Goal: Task Accomplishment & Management: Manage account settings

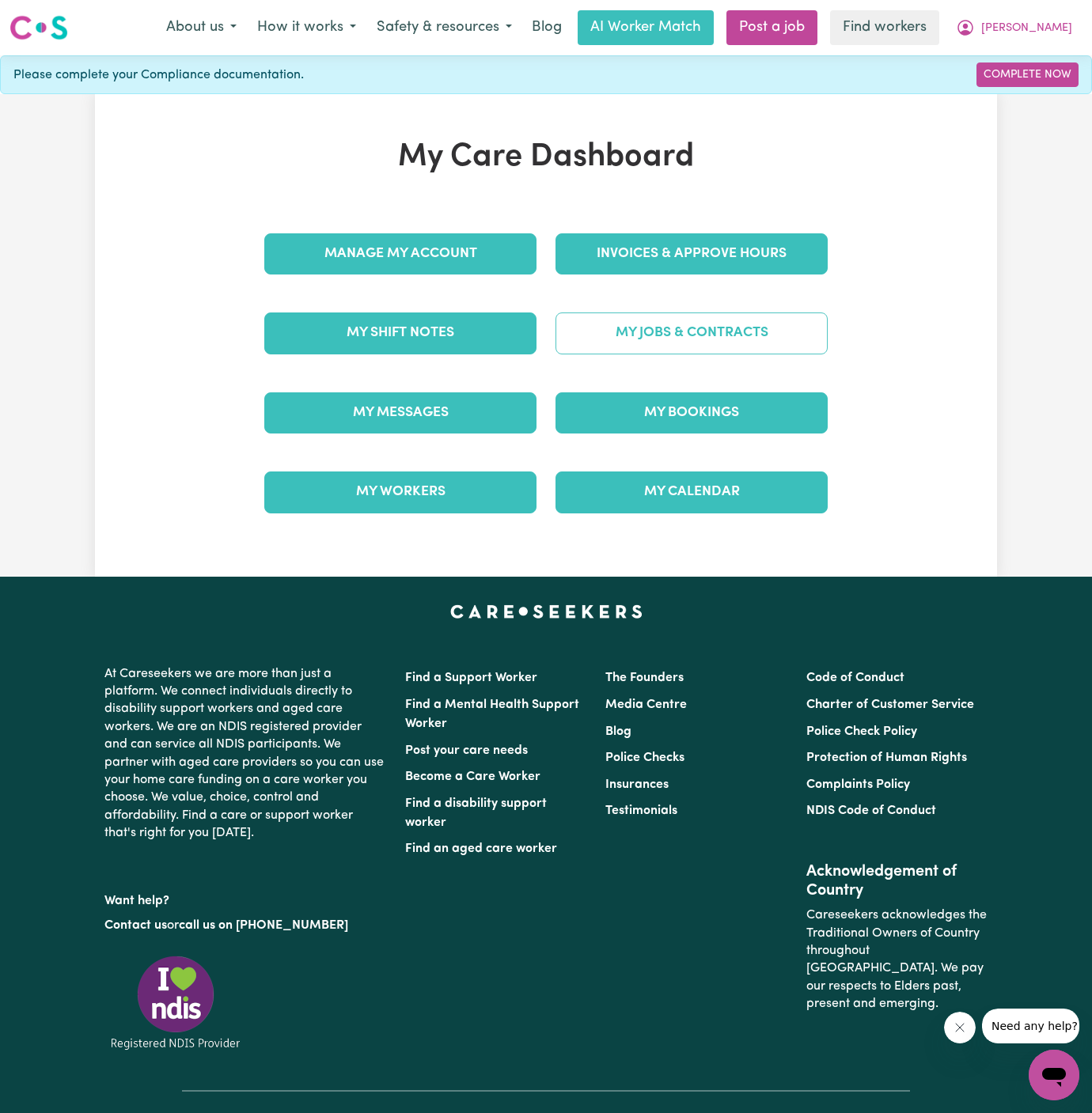
click at [716, 335] on link "My Jobs & Contracts" at bounding box center [692, 333] width 272 height 41
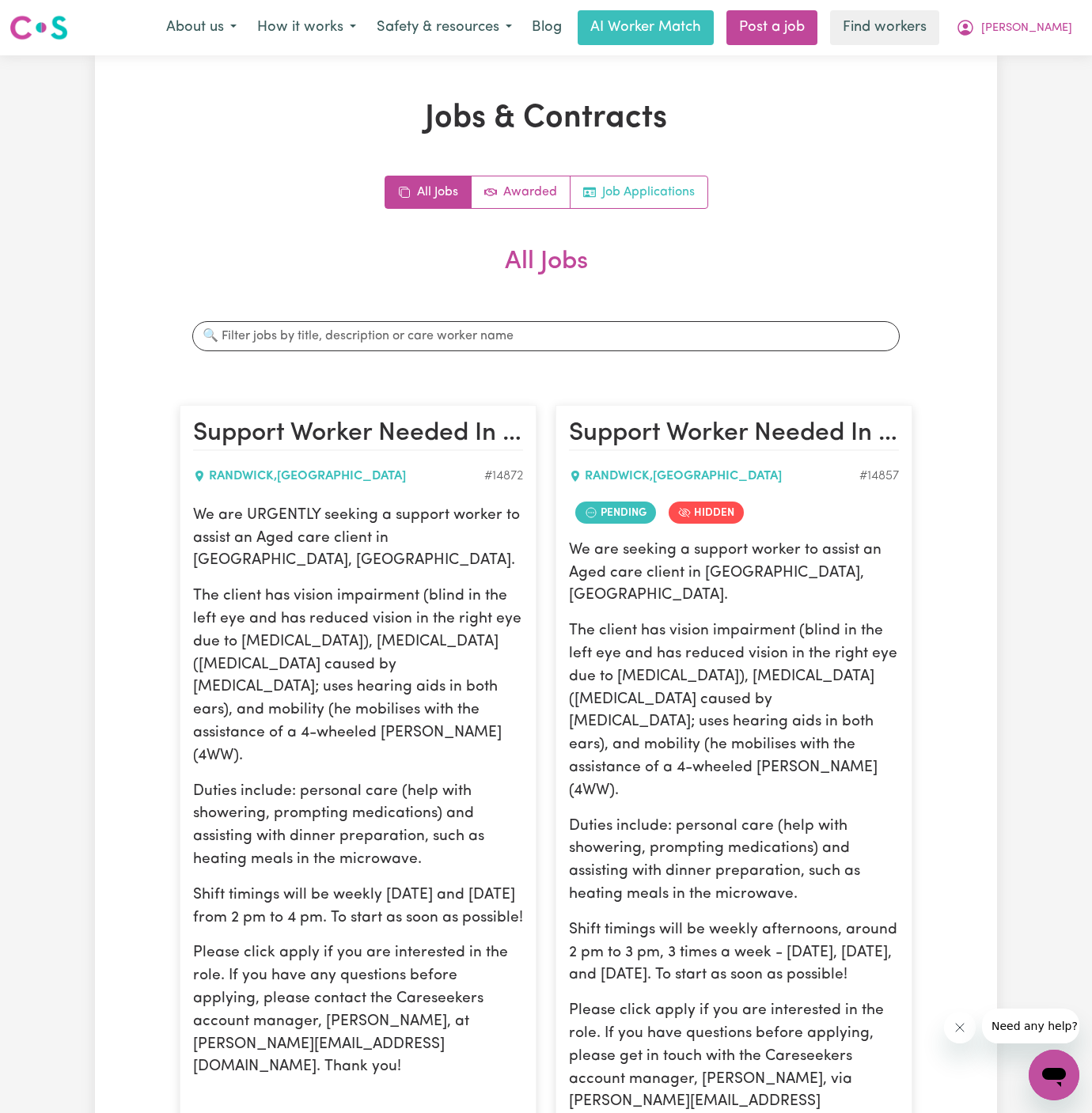
click at [680, 194] on link "Job Applications" at bounding box center [639, 193] width 137 height 32
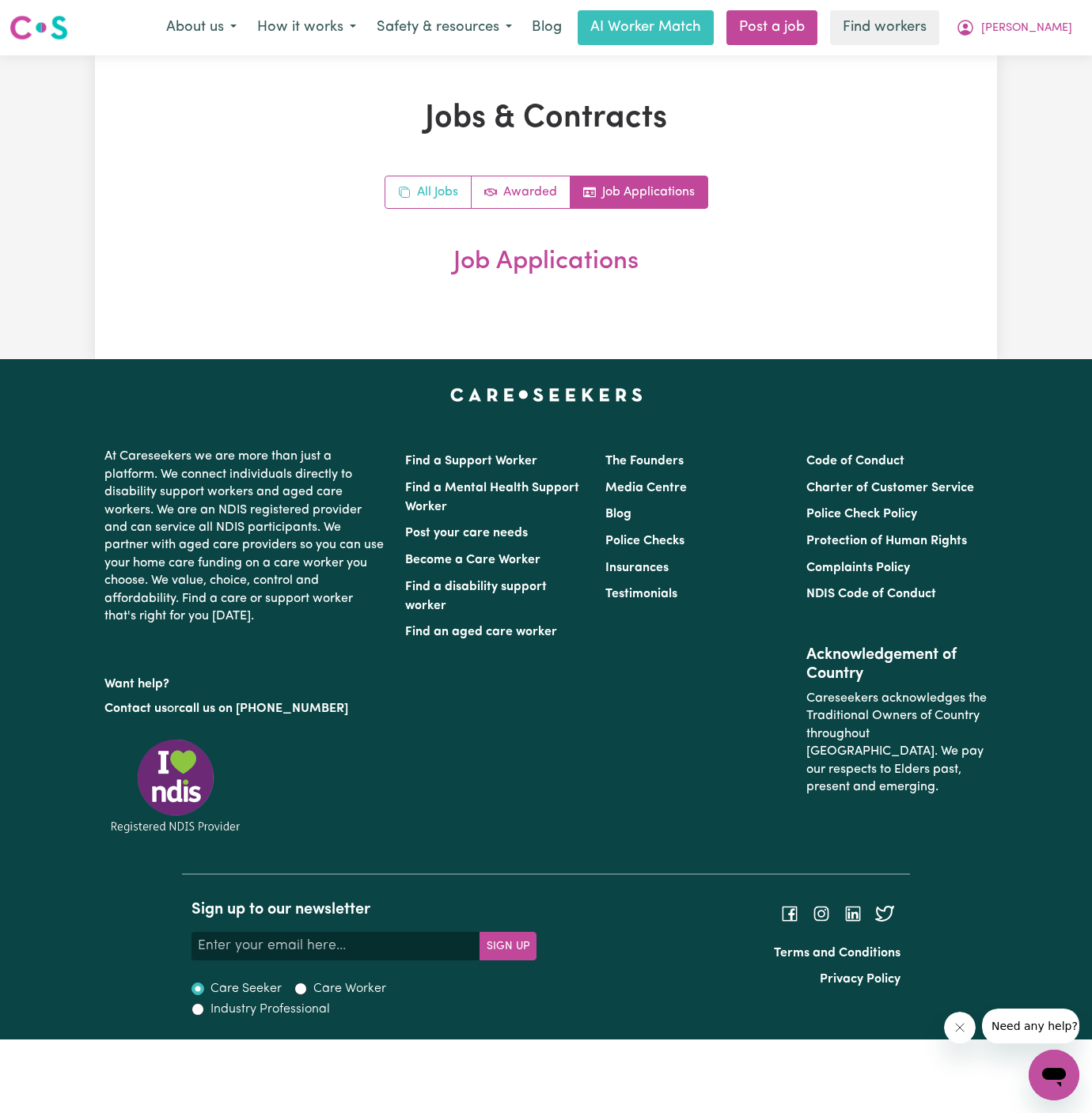
click at [407, 188] on icon "All jobs" at bounding box center [404, 193] width 13 height 13
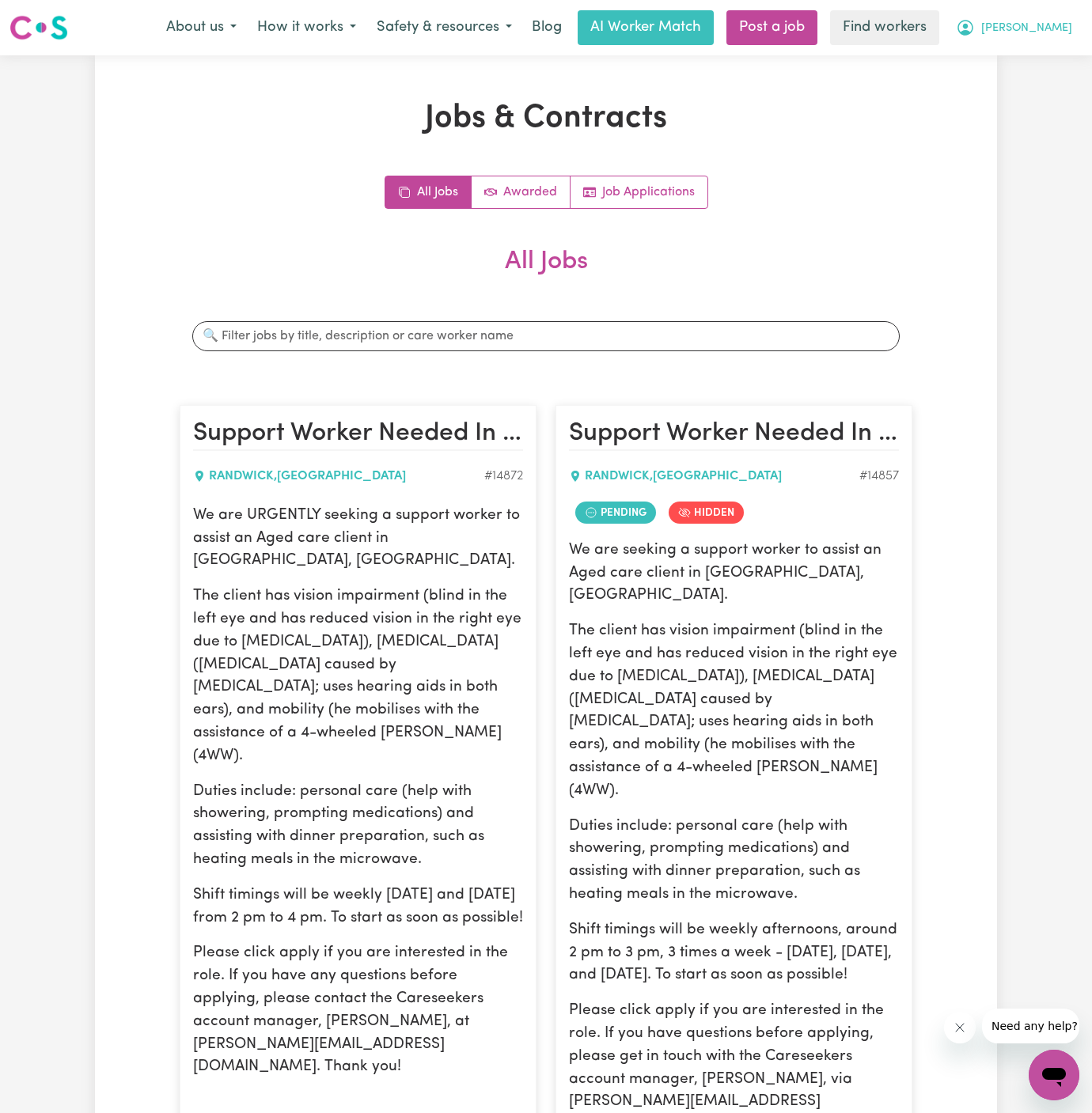
click at [1067, 16] on button "[PERSON_NAME]" at bounding box center [1014, 28] width 137 height 33
click at [1032, 85] on link "Logout" at bounding box center [1020, 91] width 125 height 30
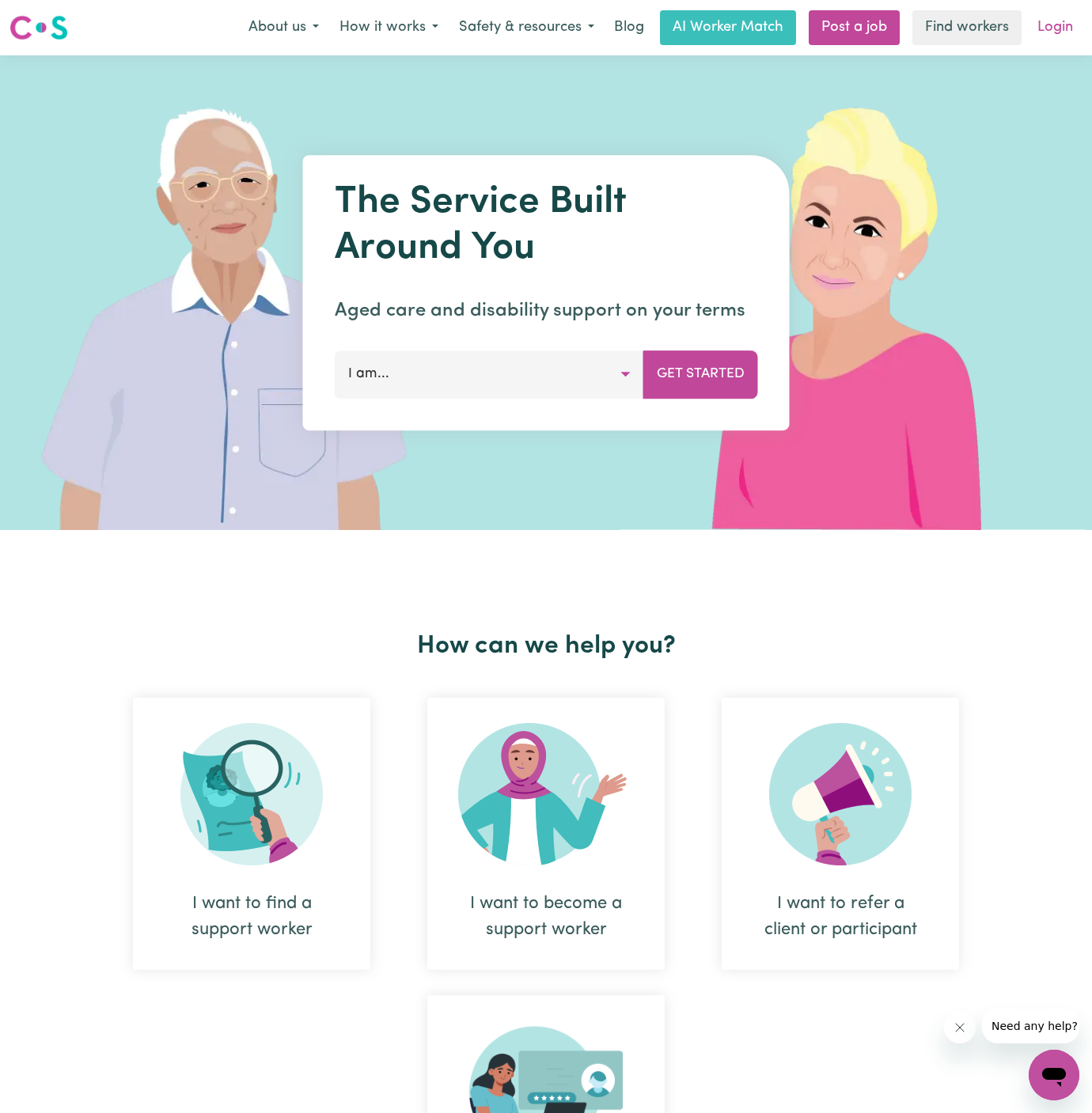
click at [1063, 28] on link "Login" at bounding box center [1055, 28] width 55 height 35
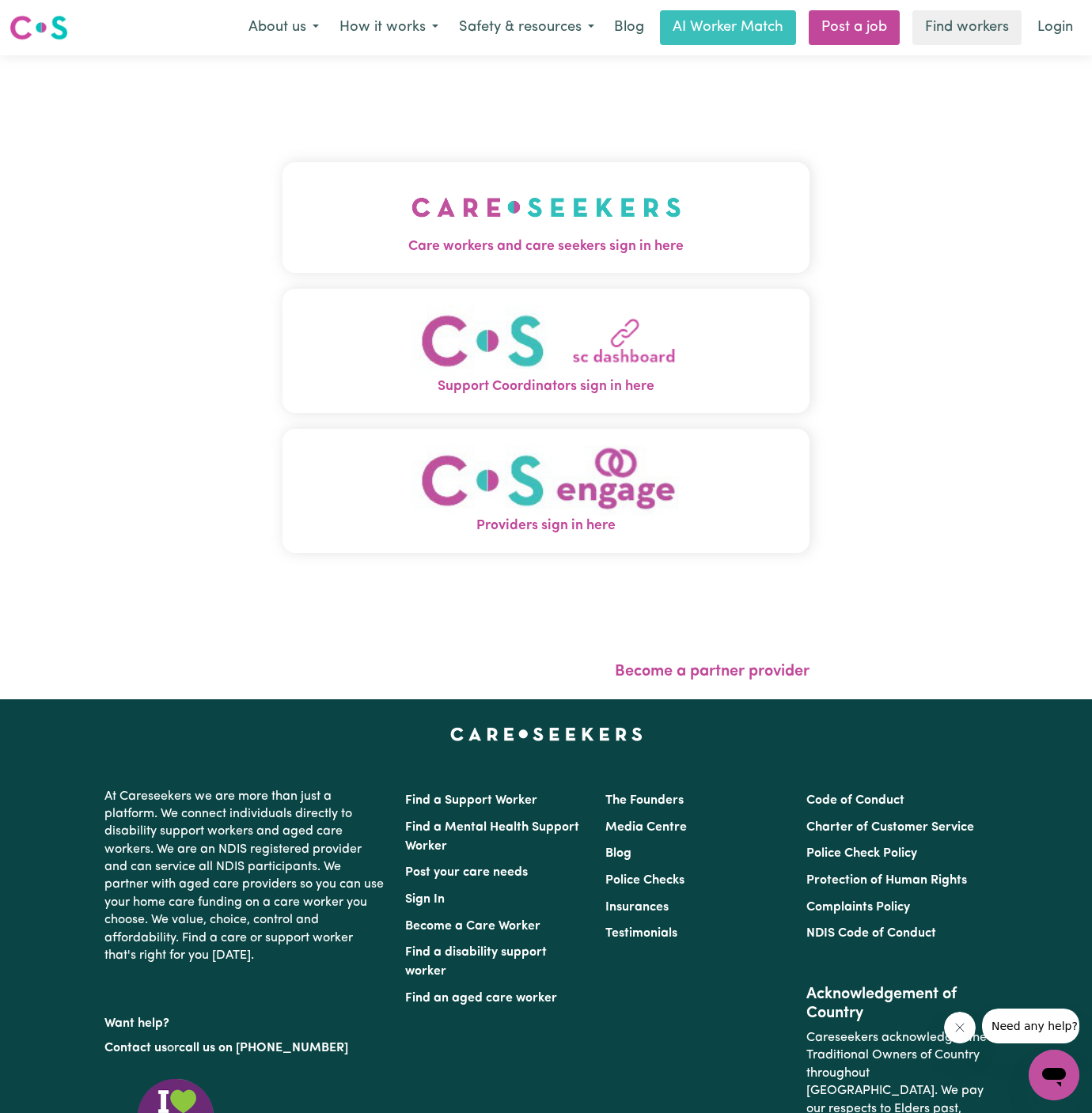
click at [570, 216] on img "Care workers and care seekers sign in here" at bounding box center [546, 208] width 270 height 59
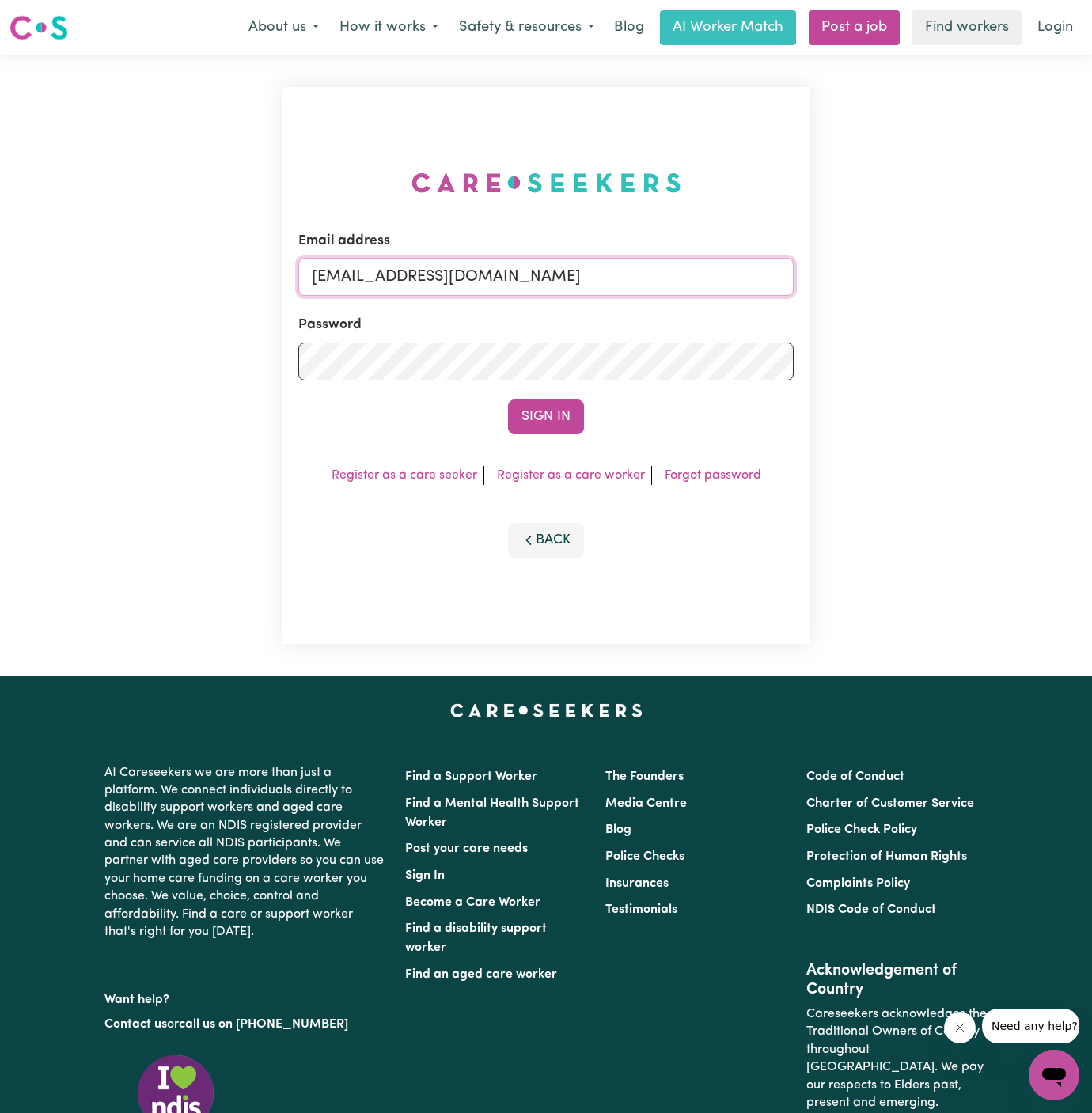
drag, startPoint x: 392, startPoint y: 279, endPoint x: 967, endPoint y: 327, distance: 577.0
click at [967, 327] on div "Email address [EMAIL_ADDRESS][DOMAIN_NAME] Password Sign In Register as a care …" at bounding box center [546, 365] width 1092 height 620
paste input "ClientMeltonDeansideCobblebankLifeful"
type input "[EMAIL_ADDRESS][DOMAIN_NAME]"
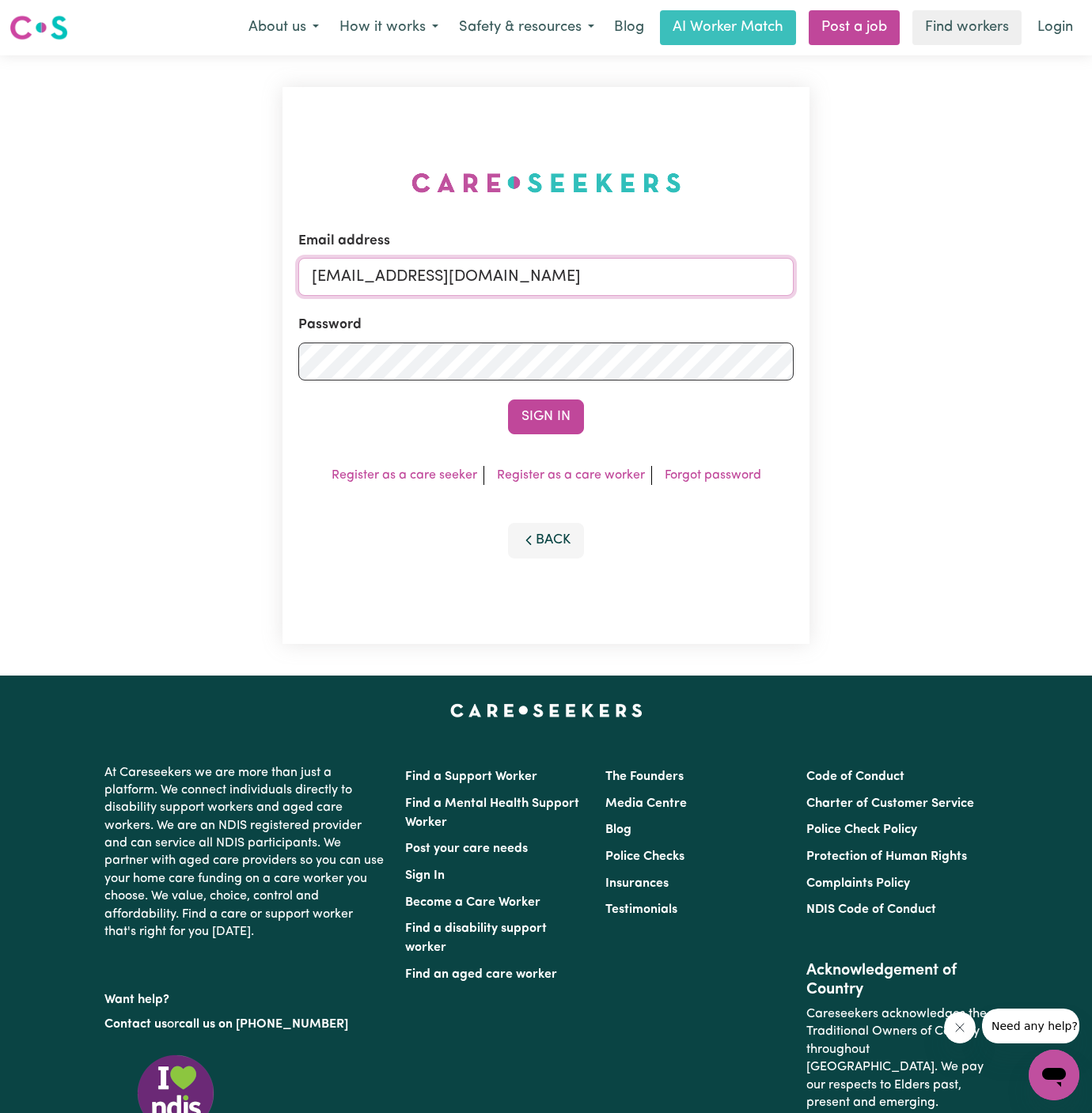
click at [508, 400] on button "Sign In" at bounding box center [546, 417] width 76 height 35
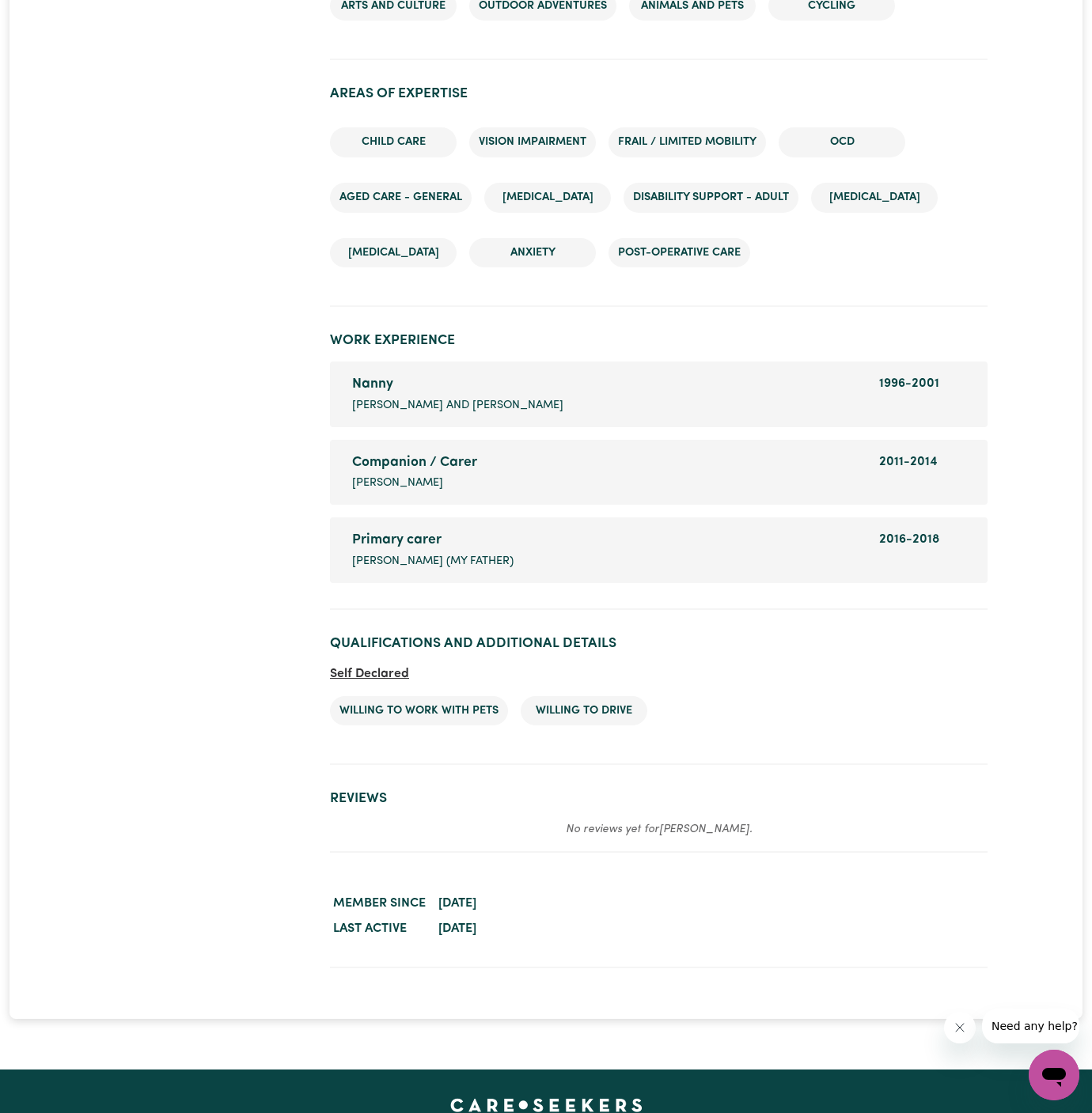
scroll to position [2438, 0]
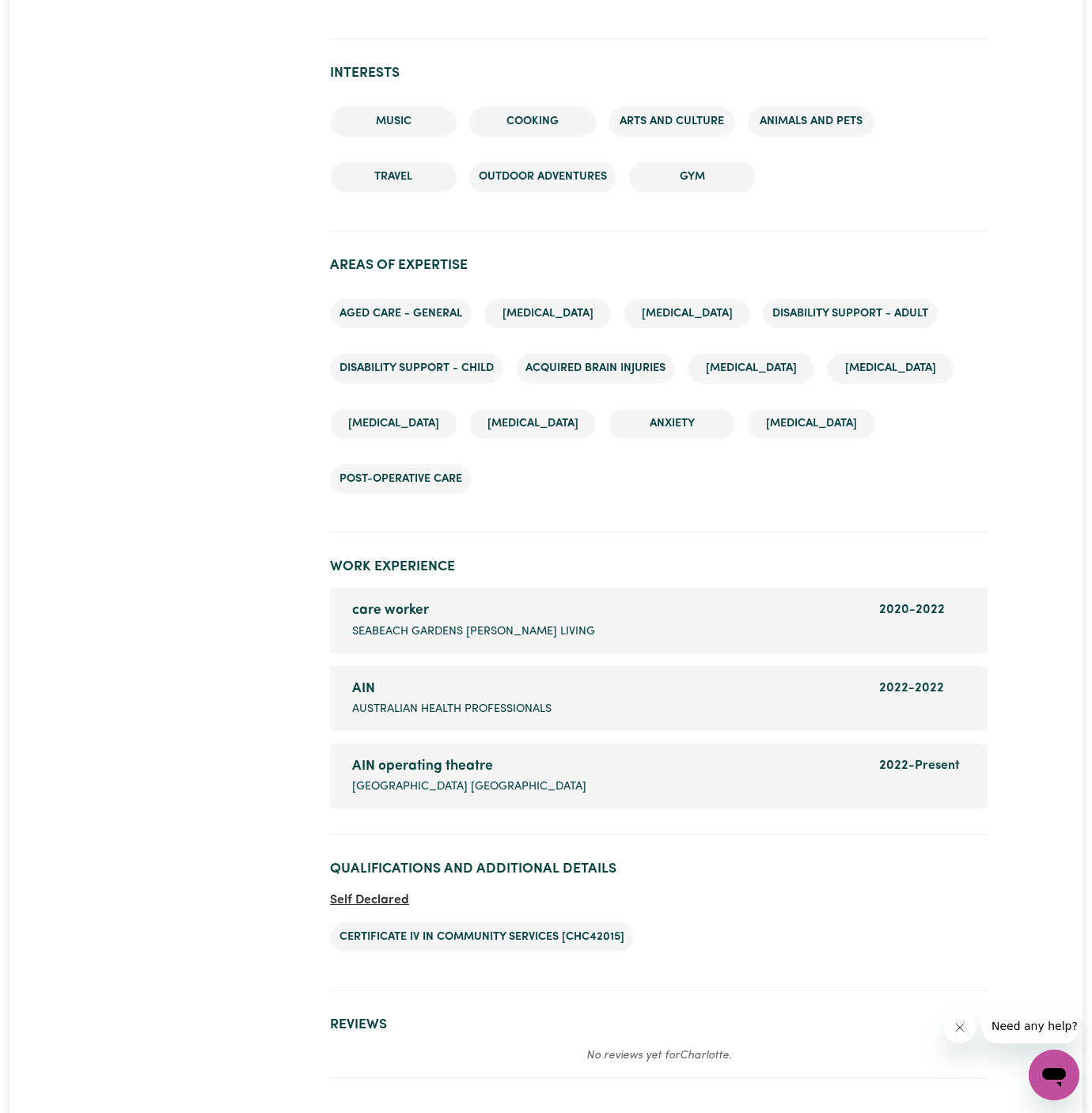
scroll to position [1698, 0]
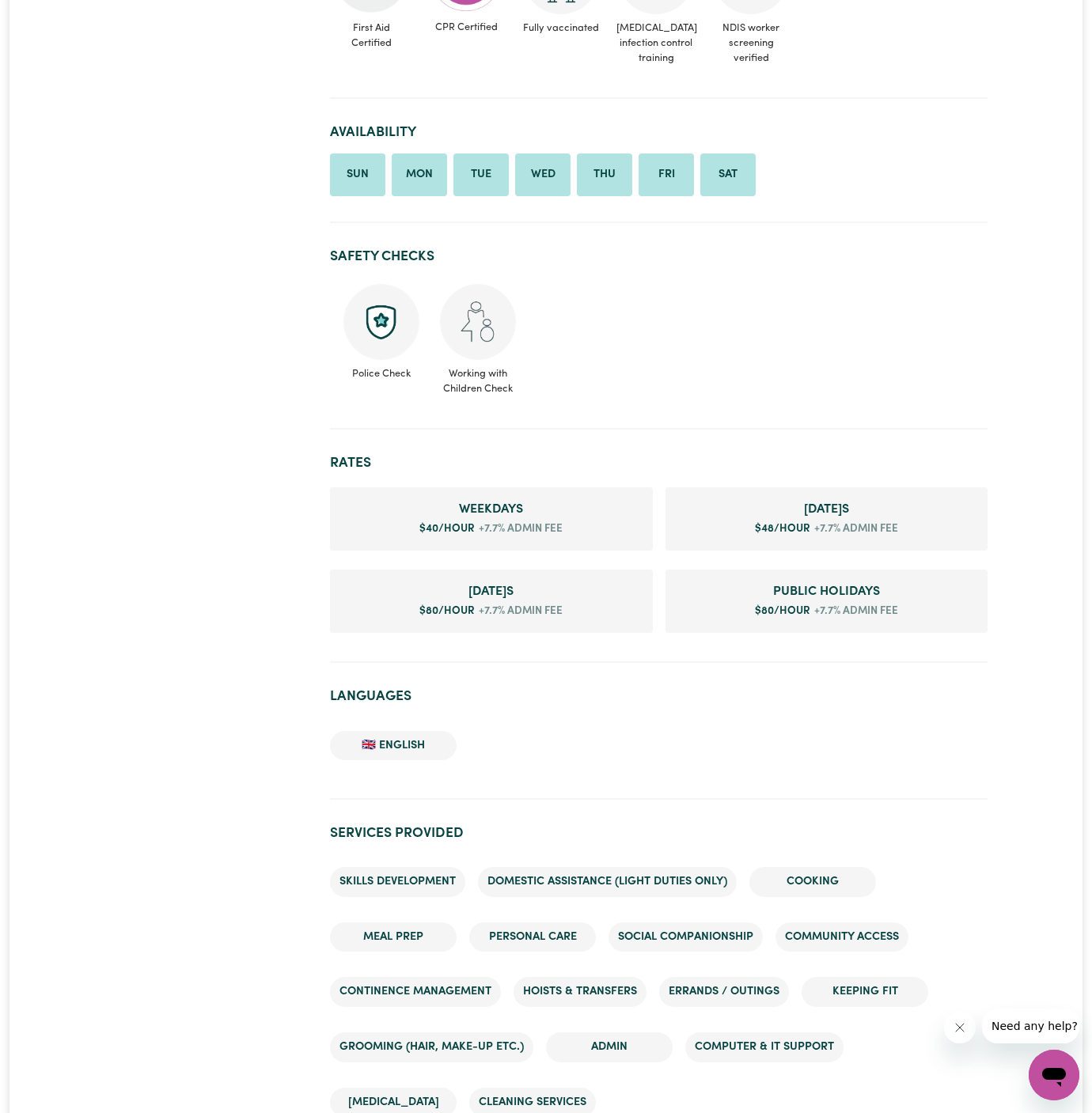
scroll to position [729, 0]
